Goal: Transaction & Acquisition: Purchase product/service

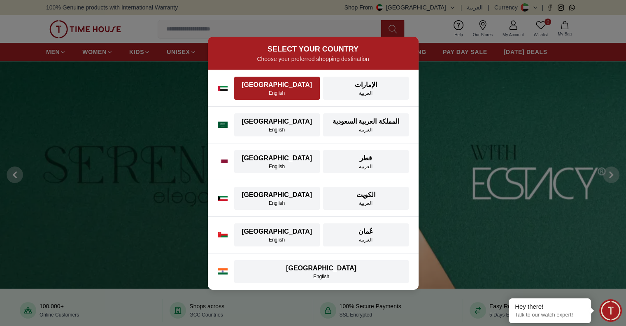
click at [286, 86] on div "[GEOGRAPHIC_DATA]" at bounding box center [277, 85] width 76 height 10
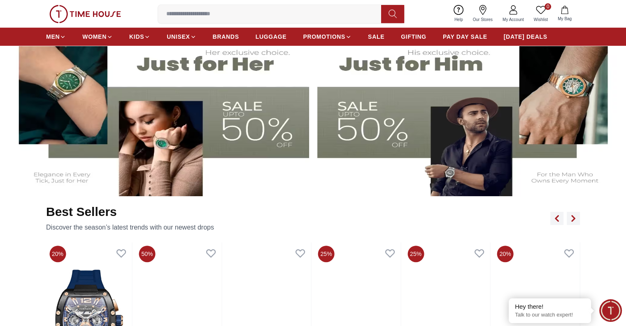
scroll to position [329, 0]
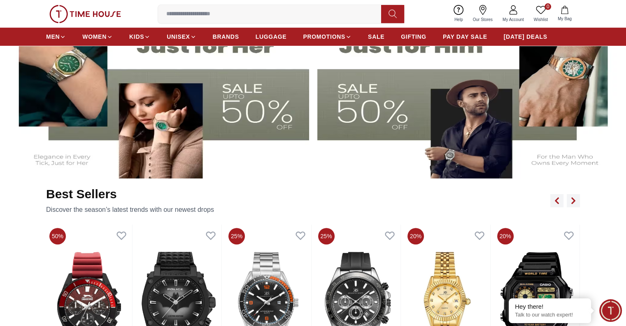
click at [145, 125] on img at bounding box center [158, 94] width 303 height 168
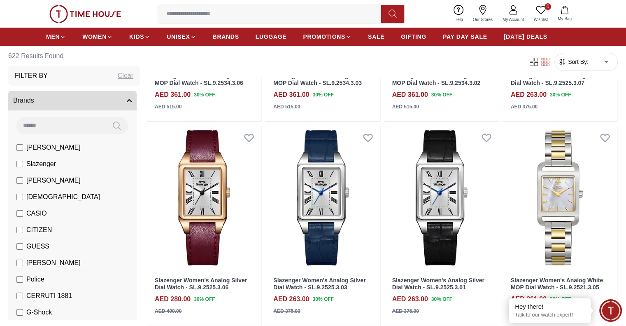
scroll to position [206, 0]
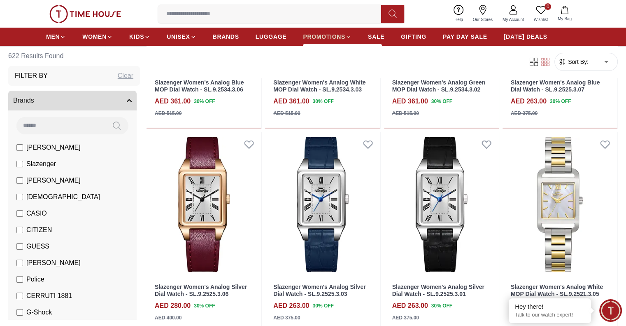
click at [333, 38] on span "PROMOTIONS" at bounding box center [324, 37] width 42 height 8
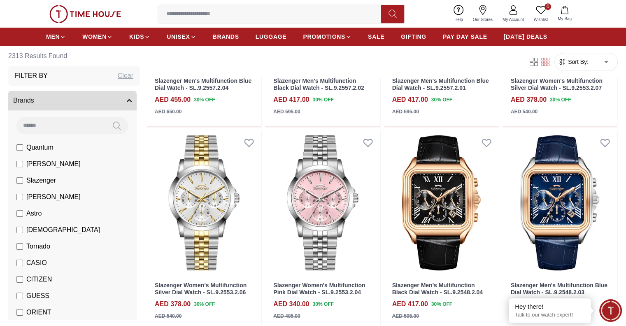
scroll to position [618, 0]
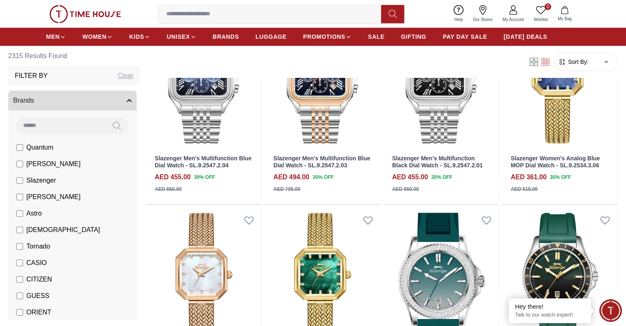
scroll to position [1029, 0]
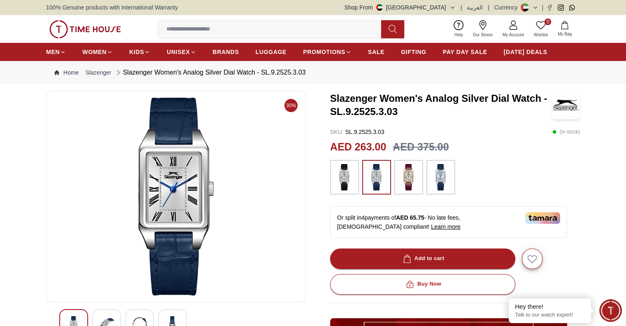
click at [210, 138] on img at bounding box center [176, 197] width 246 height 198
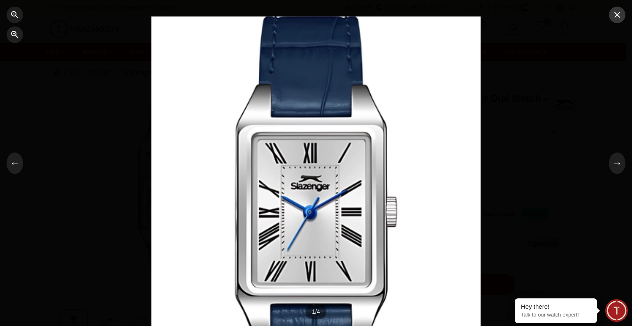
click at [616, 16] on icon "button" at bounding box center [618, 15] width 6 height 6
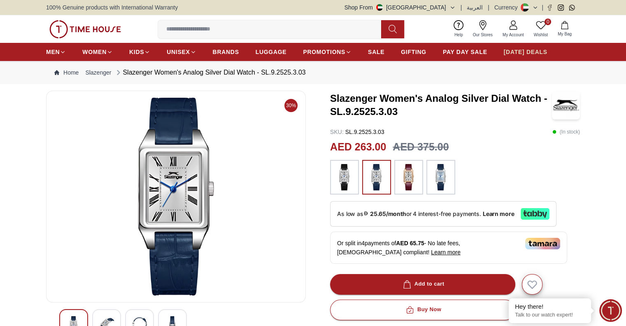
click at [515, 54] on span "[DATE] DEALS" at bounding box center [526, 52] width 44 height 8
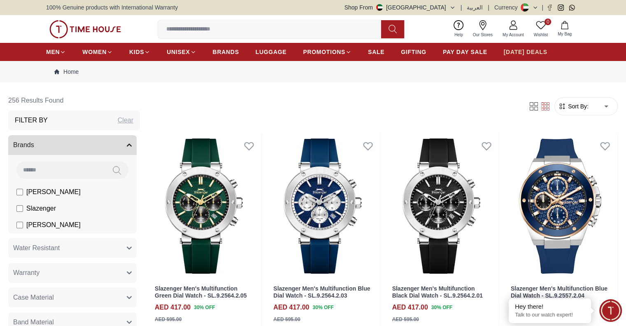
click at [515, 54] on span "[DATE] DEALS" at bounding box center [526, 52] width 44 height 8
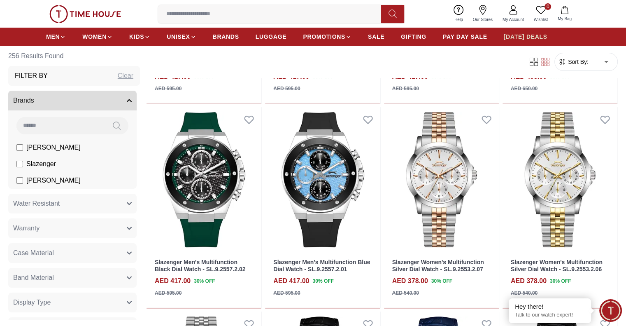
scroll to position [247, 0]
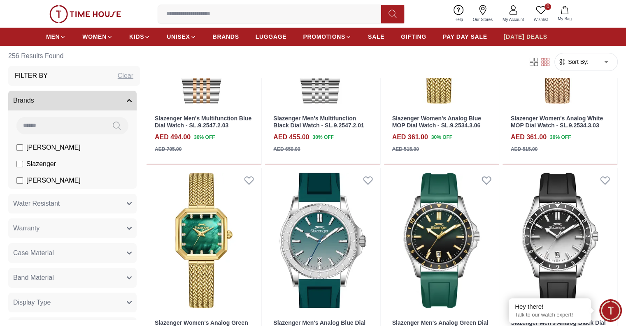
scroll to position [988, 0]
